Goal: Information Seeking & Learning: Understand process/instructions

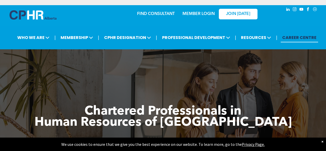
click at [191, 13] on link "MEMBER LOGIN" at bounding box center [199, 14] width 32 height 4
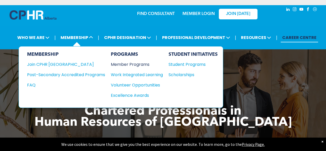
click at [132, 64] on div "Member Programs" at bounding box center [134, 64] width 47 height 6
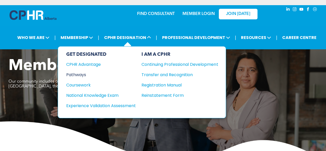
click at [81, 75] on div "Pathways" at bounding box center [97, 74] width 63 height 6
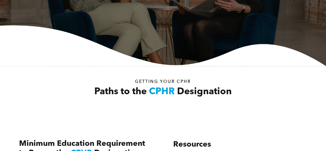
scroll to position [206, 0]
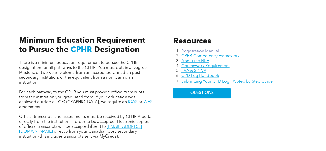
click at [190, 51] on link "Registration Manual" at bounding box center [200, 51] width 38 height 4
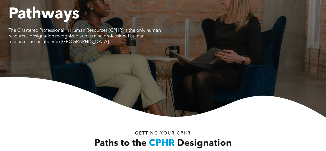
scroll to position [0, 0]
